Goal: Book appointment/travel/reservation

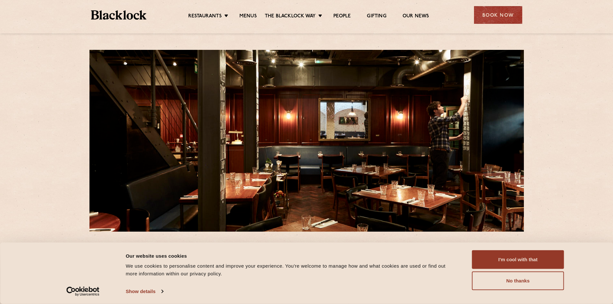
click at [494, 15] on div "Book Now" at bounding box center [498, 15] width 48 height 18
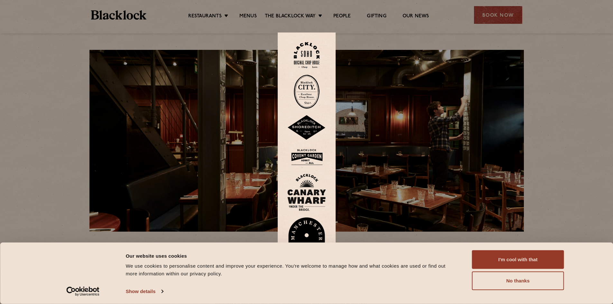
click at [306, 52] on img at bounding box center [307, 55] width 26 height 26
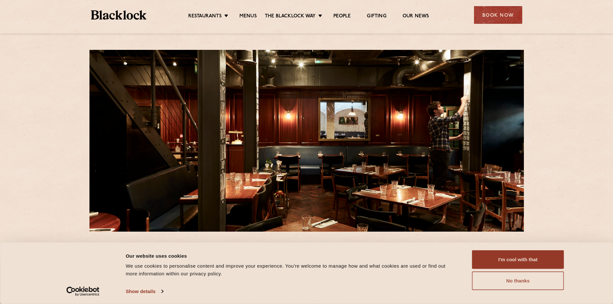
click at [520, 282] on button "No thanks" at bounding box center [518, 280] width 92 height 19
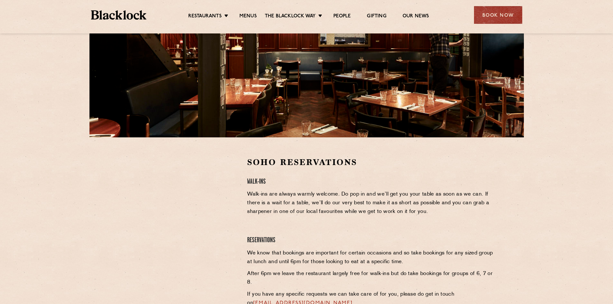
scroll to position [97, 0]
